Goal: Task Accomplishment & Management: Use online tool/utility

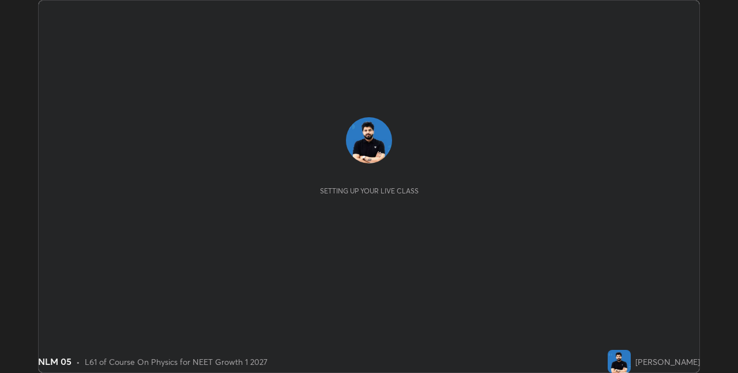
scroll to position [373, 738]
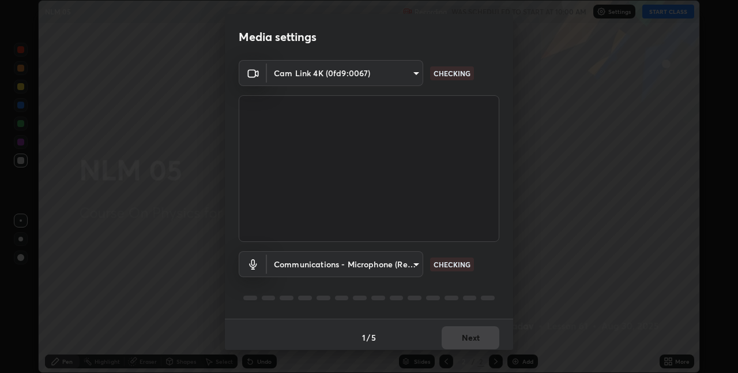
type input "280048489f4aceaa7dd929c42ae46e7d7a1038740bc9fc22ad0932e52b0860f8"
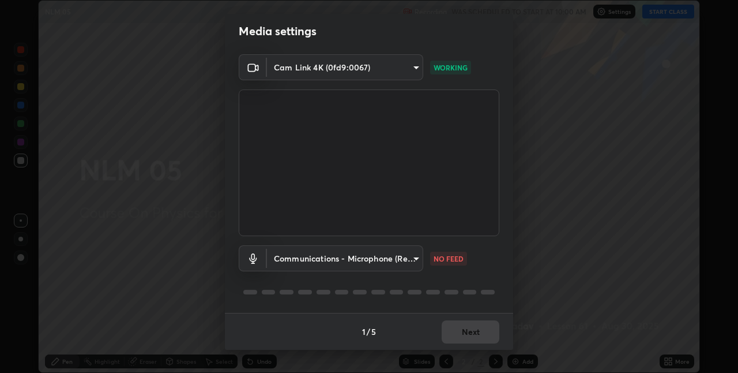
click at [376, 254] on body "Erase all NLM 05 Recording WAS SCHEDULED TO START AT 10:00 AM Settings START CL…" at bounding box center [369, 186] width 738 height 373
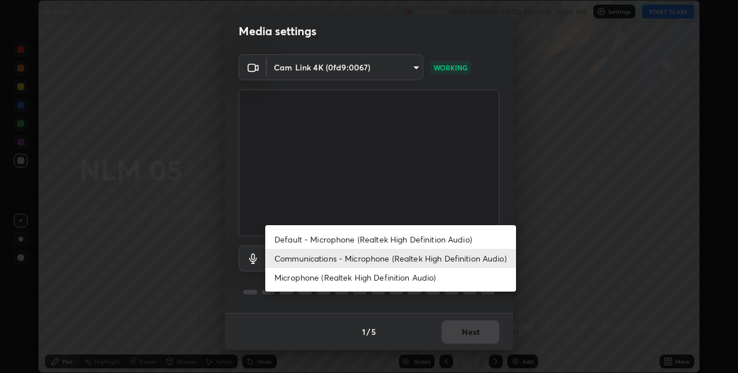
click at [336, 237] on li "Default - Microphone (Realtek High Definition Audio)" at bounding box center [390, 239] width 251 height 19
type input "default"
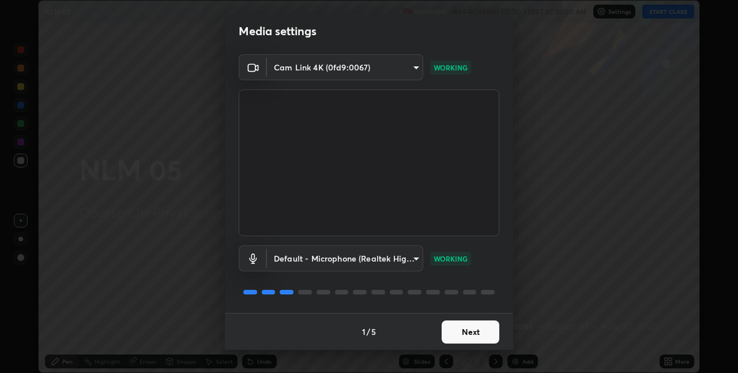
click at [468, 333] on button "Next" at bounding box center [471, 331] width 58 height 23
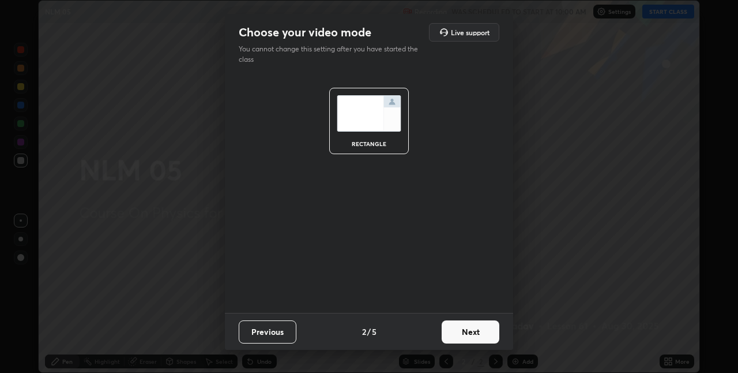
click at [472, 331] on button "Next" at bounding box center [471, 331] width 58 height 23
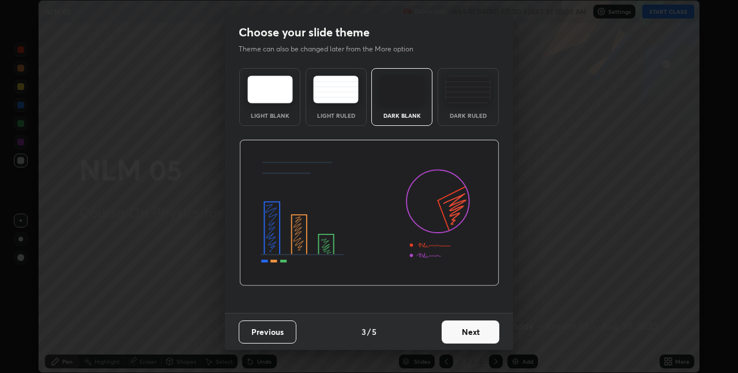
click at [481, 326] on button "Next" at bounding box center [471, 331] width 58 height 23
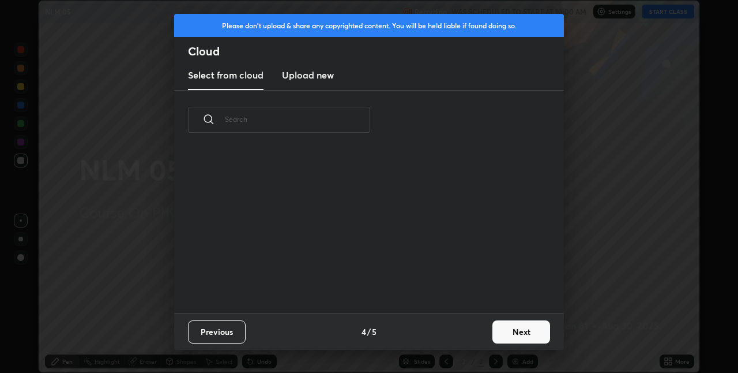
click at [516, 331] on button "Next" at bounding box center [522, 331] width 58 height 23
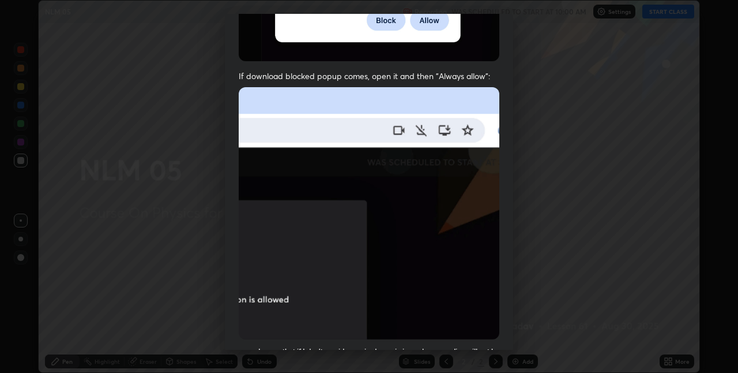
scroll to position [196, 0]
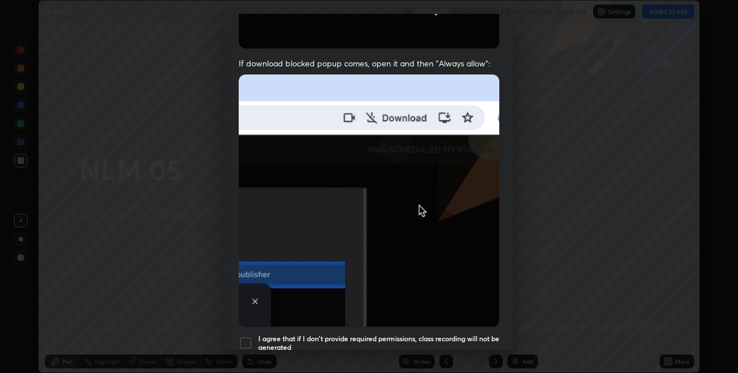
click at [249, 336] on div at bounding box center [246, 343] width 14 height 14
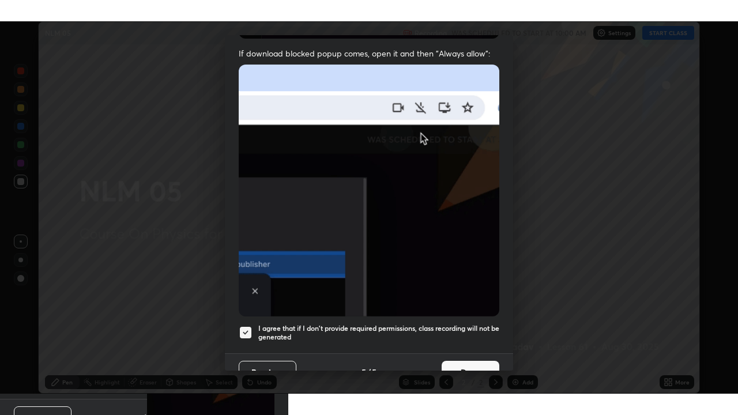
scroll to position [241, 0]
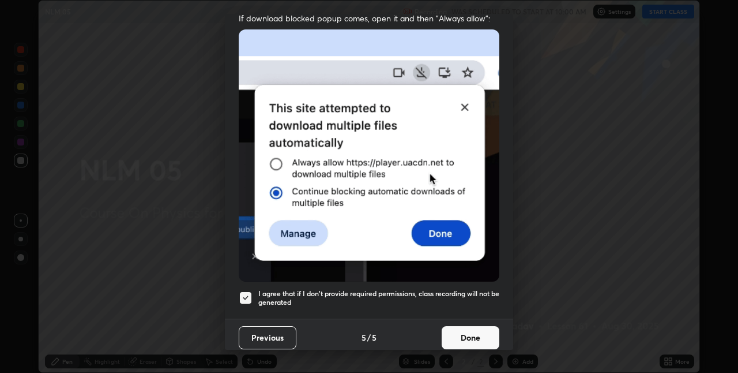
click at [479, 332] on button "Done" at bounding box center [471, 337] width 58 height 23
click at [479, 331] on div "Allow automatic downloads Please provide the following download permissions to …" at bounding box center [369, 186] width 738 height 373
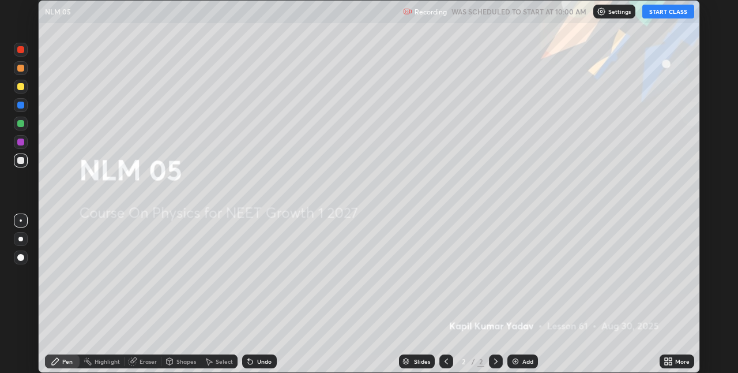
click at [653, 13] on button "START CLASS" at bounding box center [669, 12] width 52 height 14
click at [670, 363] on icon at bounding box center [670, 363] width 3 height 3
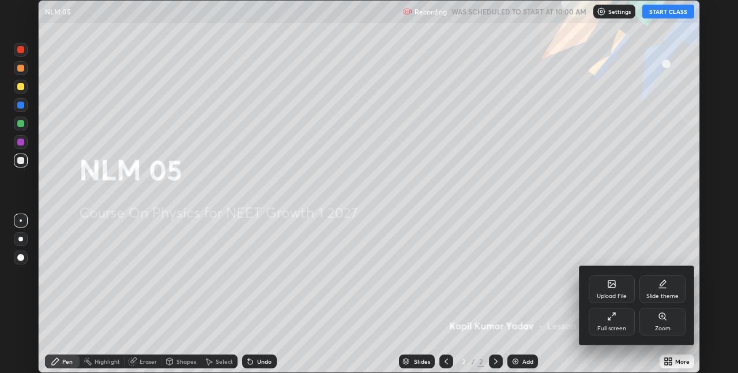
click at [622, 325] on div "Full screen" at bounding box center [612, 328] width 29 height 6
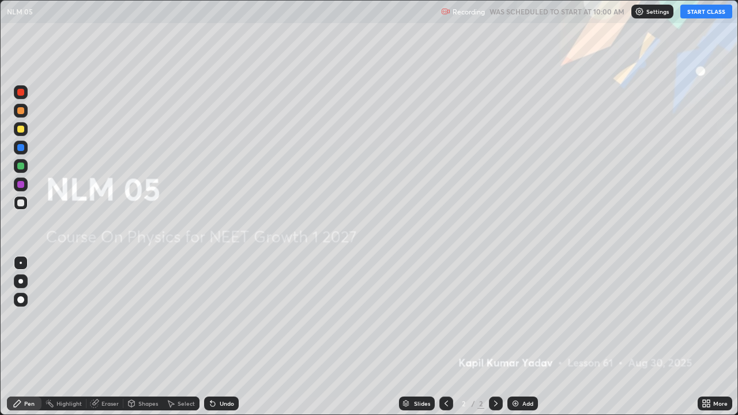
scroll to position [415, 738]
click at [515, 372] on img at bounding box center [515, 403] width 9 height 9
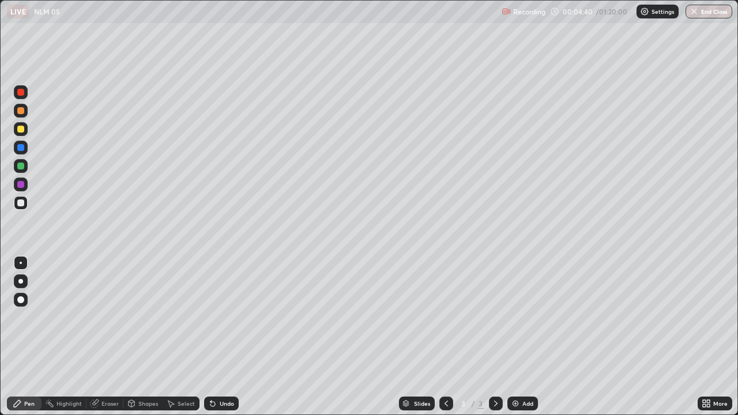
click at [515, 372] on img at bounding box center [515, 403] width 9 height 9
click at [220, 372] on div "Undo" at bounding box center [227, 404] width 14 height 6
click at [220, 372] on div "Undo" at bounding box center [221, 404] width 35 height 14
click at [20, 132] on div at bounding box center [20, 129] width 7 height 7
click at [512, 372] on img at bounding box center [515, 403] width 9 height 9
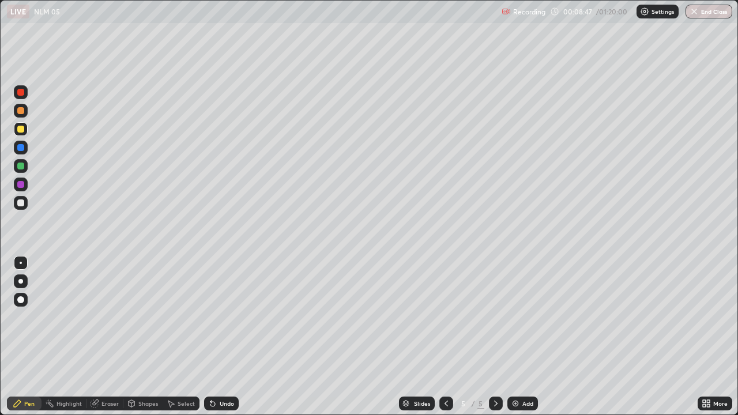
click at [20, 163] on div at bounding box center [20, 166] width 7 height 7
click at [523, 372] on div "Add" at bounding box center [528, 404] width 11 height 6
click at [21, 205] on div at bounding box center [20, 203] width 7 height 7
click at [524, 372] on div "Add" at bounding box center [528, 404] width 11 height 6
click at [21, 167] on div at bounding box center [20, 166] width 7 height 7
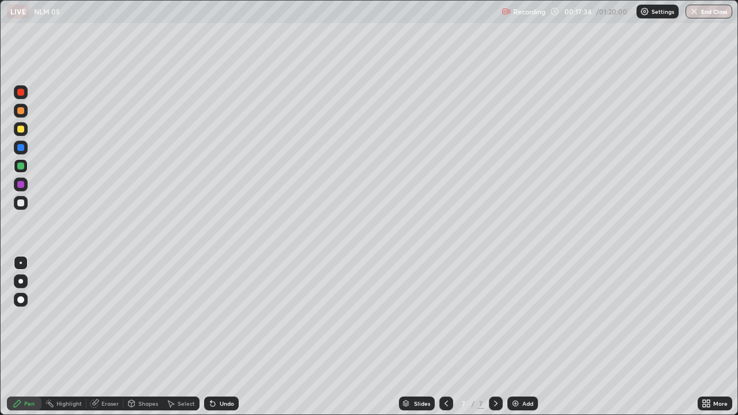
click at [518, 372] on img at bounding box center [515, 403] width 9 height 9
click at [523, 372] on div "Add" at bounding box center [528, 404] width 11 height 6
click at [16, 204] on div at bounding box center [21, 203] width 14 height 14
click at [519, 372] on div "Add" at bounding box center [523, 404] width 31 height 14
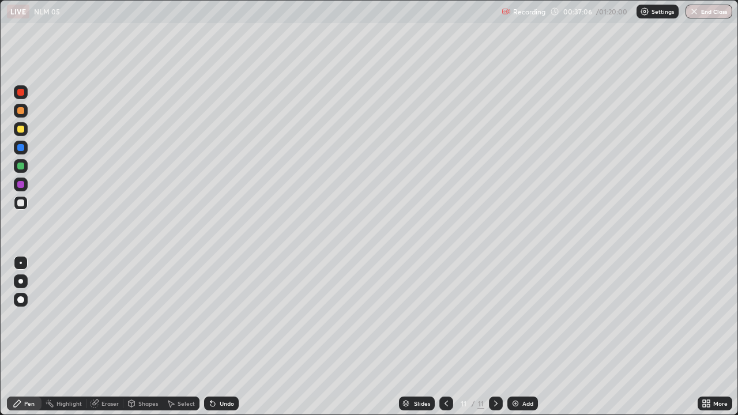
click at [524, 372] on div "Add" at bounding box center [528, 404] width 11 height 6
click at [515, 372] on img at bounding box center [515, 403] width 9 height 9
click at [521, 372] on div "Add" at bounding box center [523, 404] width 31 height 14
click at [518, 372] on img at bounding box center [515, 403] width 9 height 9
click at [215, 372] on icon at bounding box center [212, 403] width 9 height 9
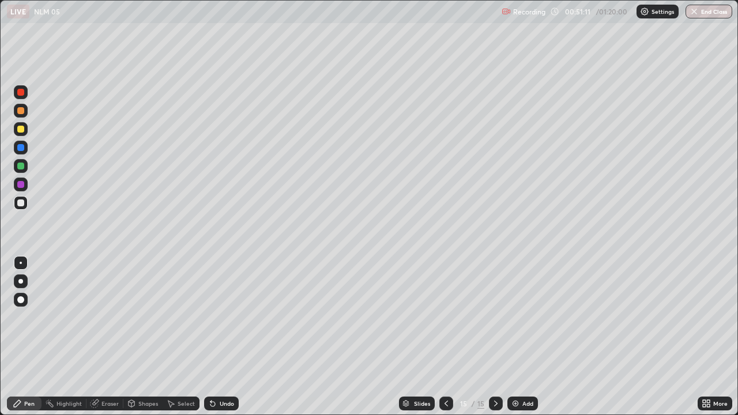
click at [223, 372] on div "Undo" at bounding box center [227, 404] width 14 height 6
click at [220, 372] on div "Undo" at bounding box center [221, 404] width 35 height 14
click at [221, 372] on div "Undo" at bounding box center [227, 404] width 14 height 6
click at [220, 372] on div "Undo" at bounding box center [227, 404] width 14 height 6
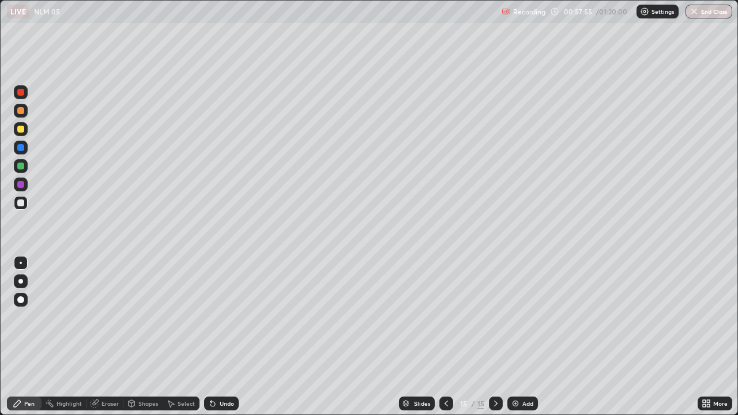
click at [523, 372] on div "Add" at bounding box center [528, 404] width 11 height 6
click at [519, 372] on div "Add" at bounding box center [523, 404] width 31 height 14
click at [520, 372] on div "Add" at bounding box center [523, 404] width 31 height 14
click at [20, 168] on div at bounding box center [20, 166] width 7 height 7
click at [18, 130] on div at bounding box center [20, 129] width 7 height 7
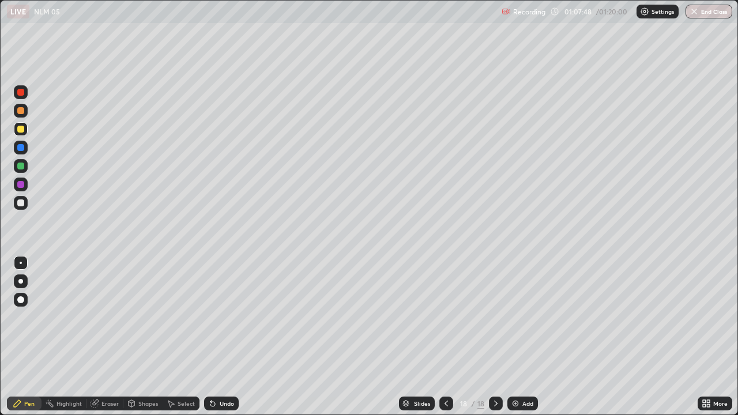
click at [524, 372] on div "Add" at bounding box center [528, 404] width 11 height 6
click at [21, 205] on div at bounding box center [20, 203] width 7 height 7
click at [21, 168] on div at bounding box center [20, 166] width 7 height 7
click at [696, 12] on img "button" at bounding box center [694, 11] width 9 height 9
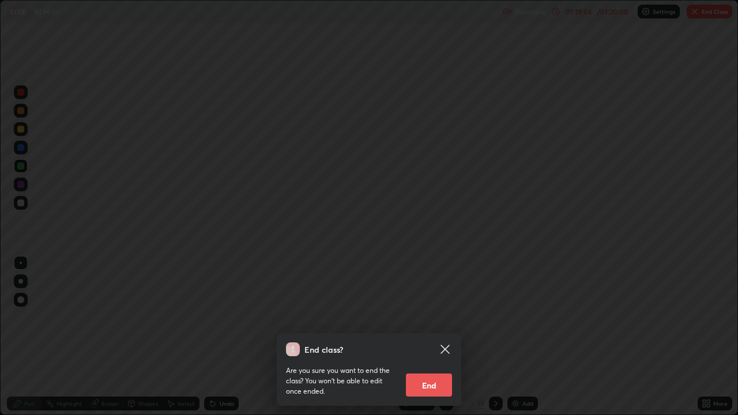
click at [434, 372] on button "End" at bounding box center [429, 385] width 46 height 23
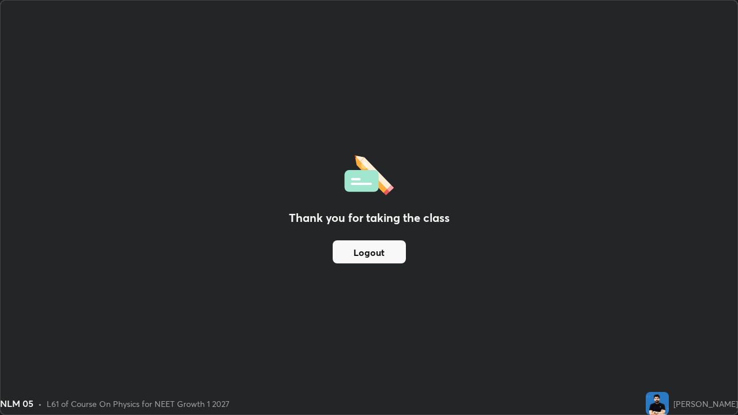
click at [377, 254] on button "Logout" at bounding box center [369, 252] width 73 height 23
click at [378, 251] on button "Logout" at bounding box center [369, 252] width 73 height 23
